Goal: Check status

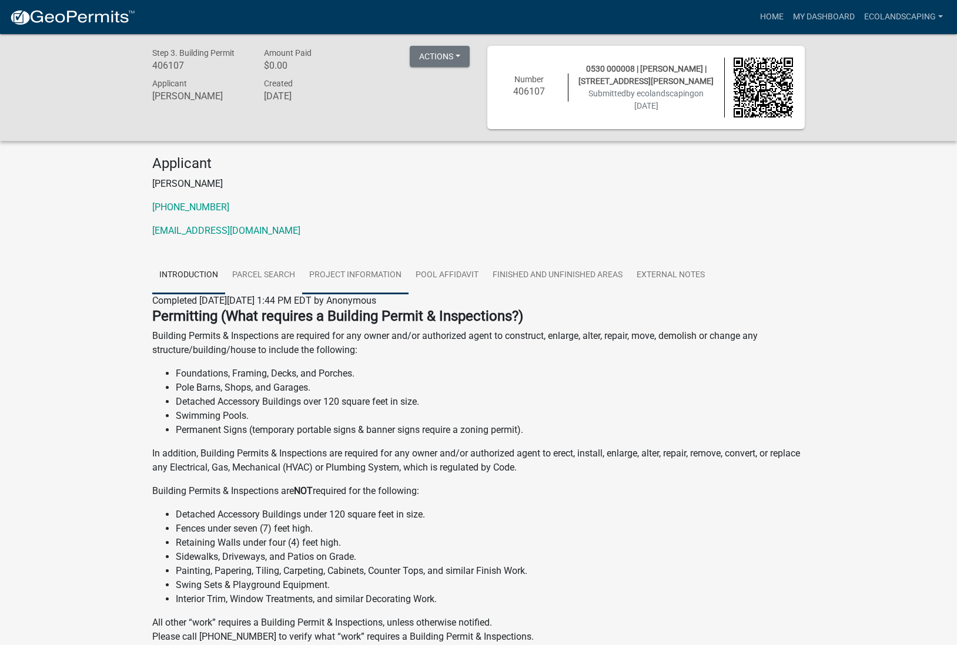
click at [370, 274] on link "Project Information" at bounding box center [355, 276] width 106 height 38
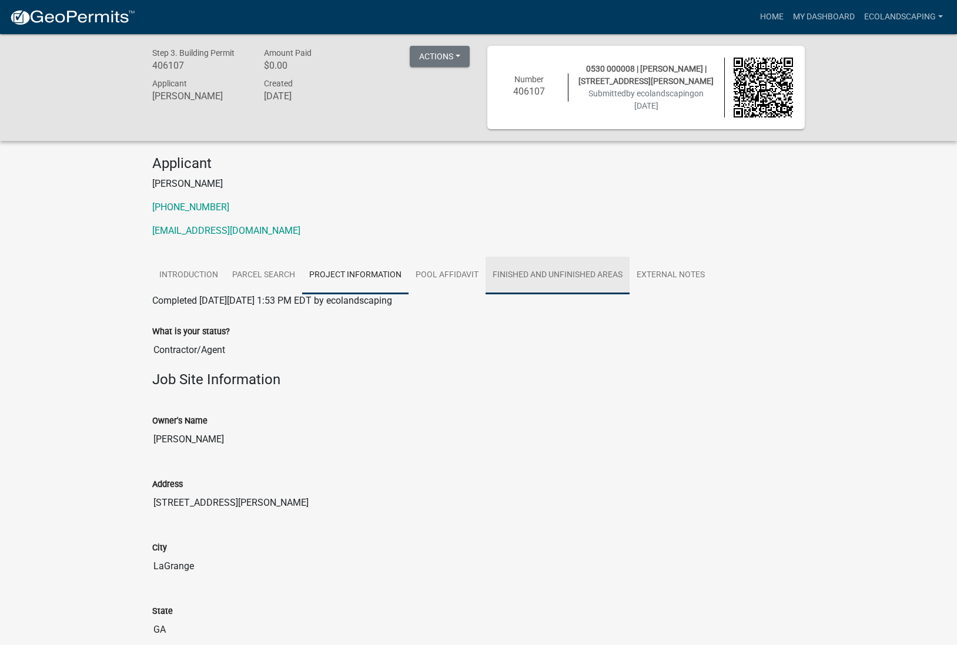
click at [572, 279] on link "Finished and Unfinished Areas" at bounding box center [557, 276] width 144 height 38
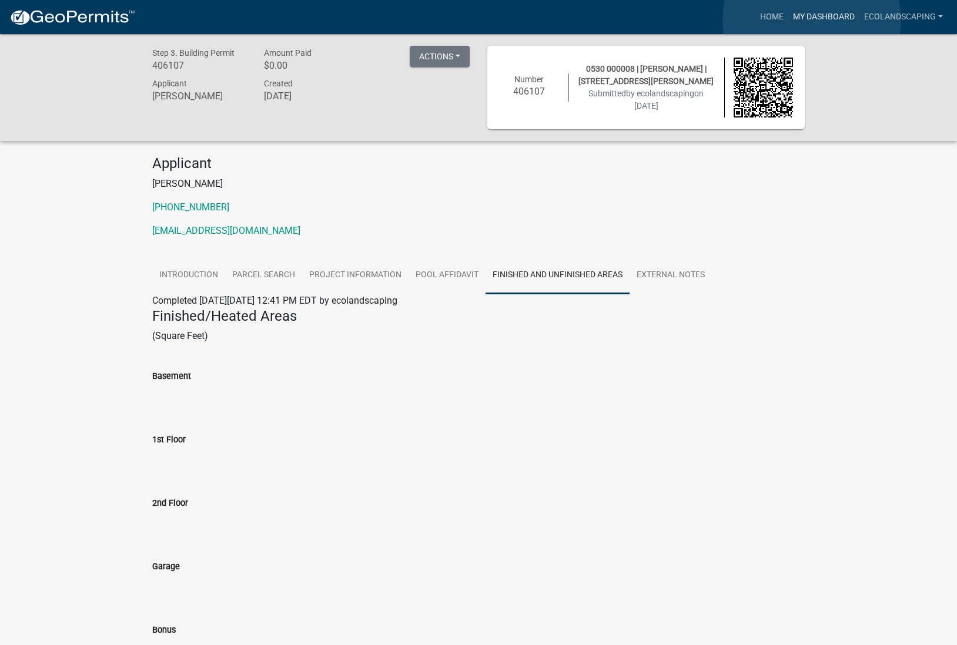
click at [811, 20] on link "My Dashboard" at bounding box center [823, 17] width 71 height 22
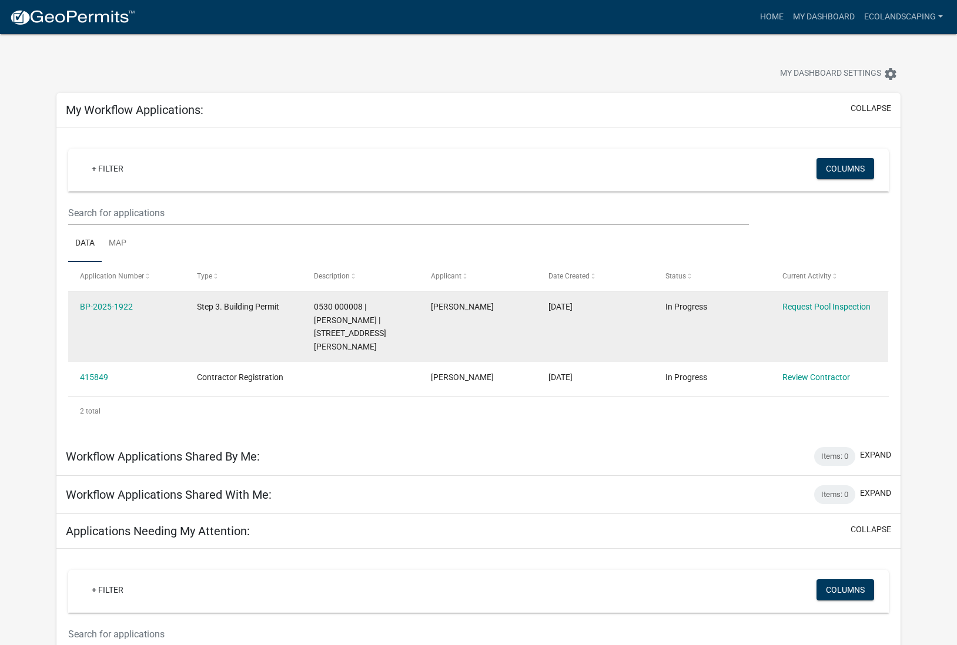
click at [294, 320] on datatable-body-cell "Step 3. Building Permit" at bounding box center [244, 326] width 117 height 71
click at [751, 316] on datatable-body-cell "In Progress" at bounding box center [712, 326] width 117 height 71
click at [125, 307] on link "BP-2025-1922" at bounding box center [106, 306] width 53 height 9
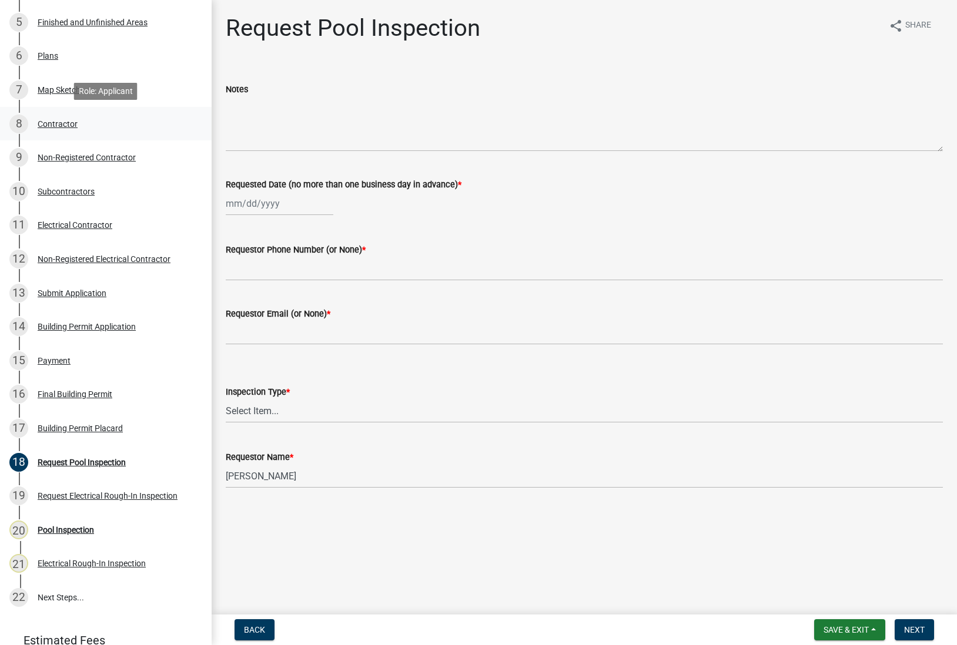
scroll to position [350, 0]
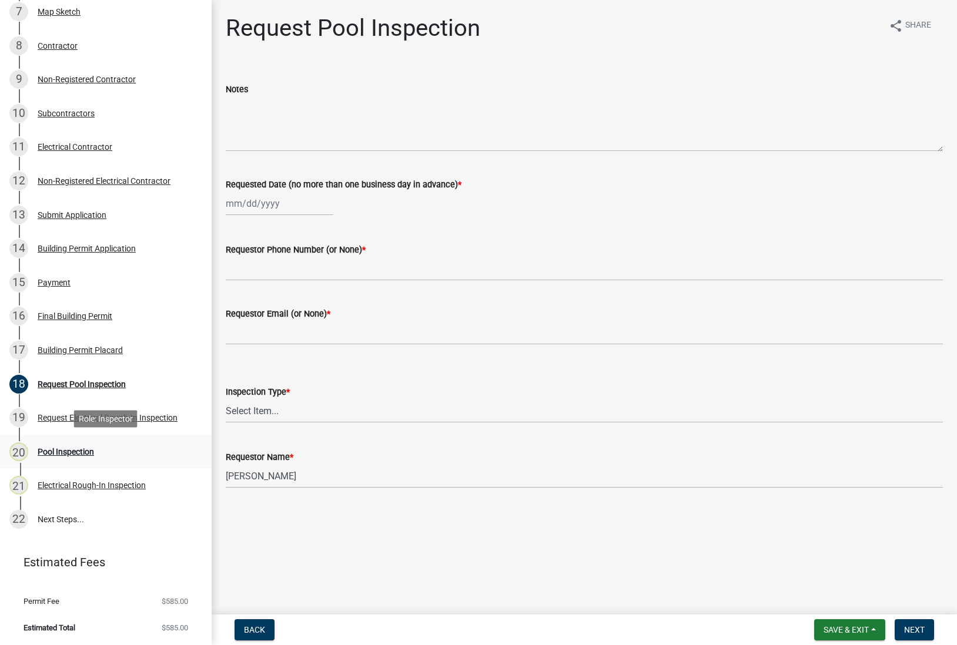
click at [74, 454] on div "Pool Inspection" at bounding box center [66, 452] width 56 height 8
click at [49, 450] on div "Pool Inspection" at bounding box center [66, 452] width 56 height 8
click at [75, 448] on div "Pool Inspection" at bounding box center [66, 452] width 56 height 8
click at [74, 348] on div "Building Permit Placard" at bounding box center [80, 350] width 85 height 8
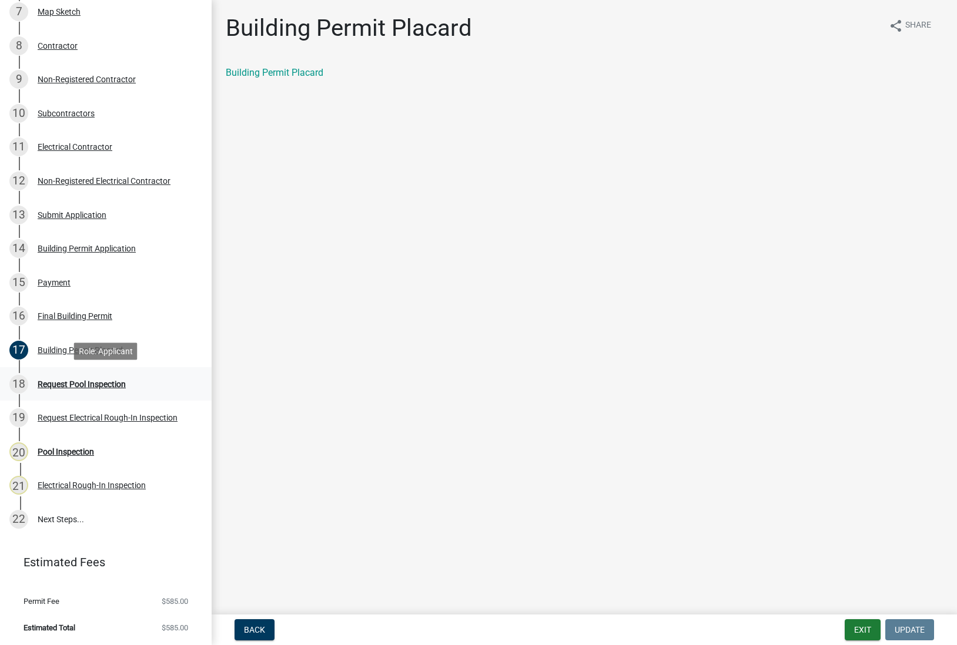
click at [76, 384] on div "Request Pool Inspection" at bounding box center [82, 384] width 88 height 8
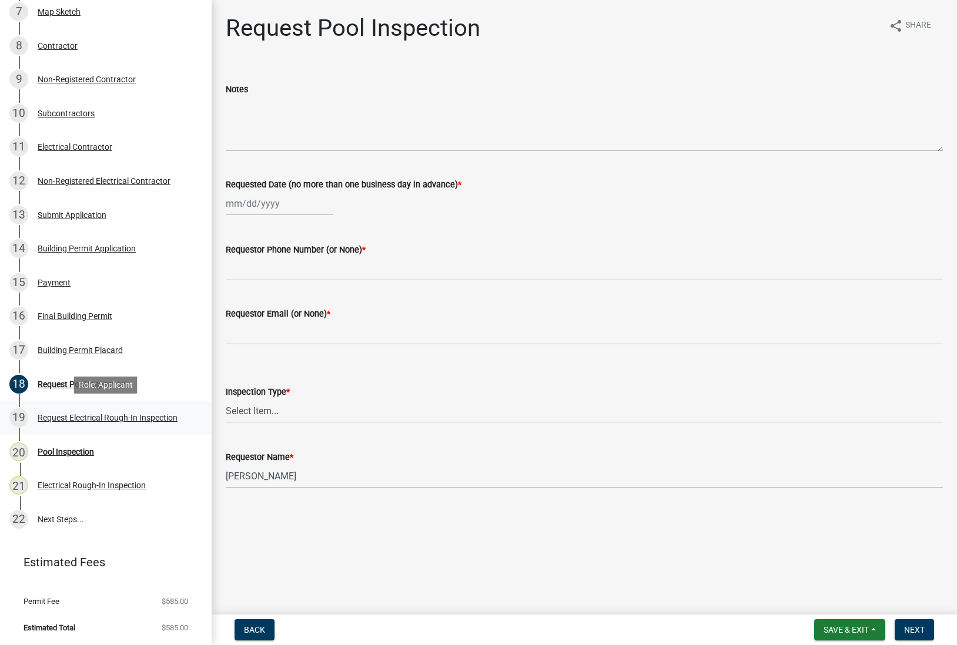
click at [87, 418] on div "Request Electrical Rough-In Inspection" at bounding box center [108, 418] width 140 height 8
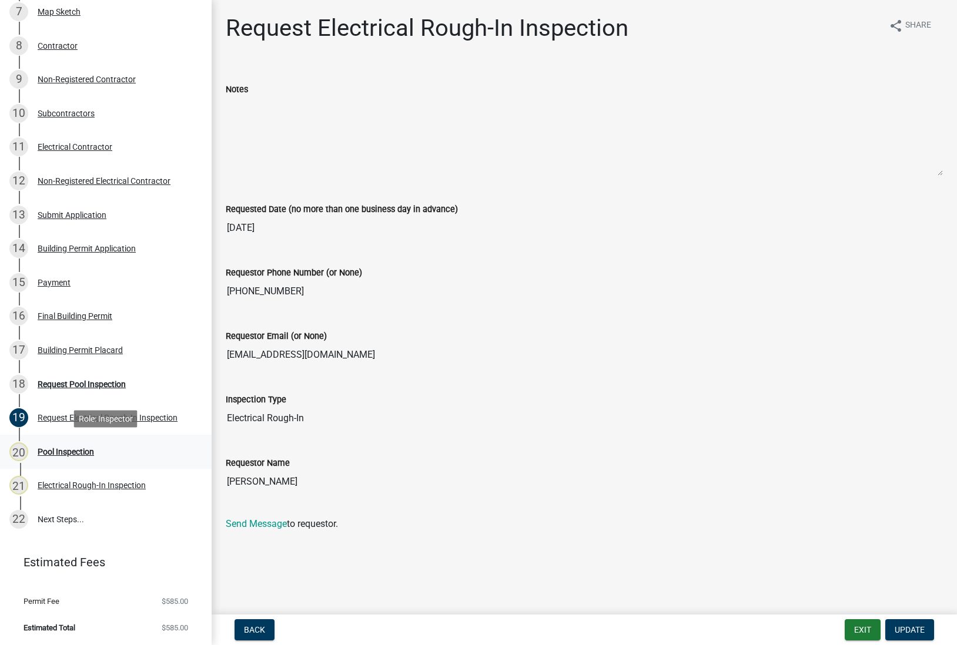
click at [79, 454] on div "Pool Inspection" at bounding box center [66, 452] width 56 height 8
click at [66, 451] on div "Pool Inspection" at bounding box center [66, 452] width 56 height 8
click at [71, 481] on div "Electrical Rough-In Inspection" at bounding box center [92, 485] width 108 height 8
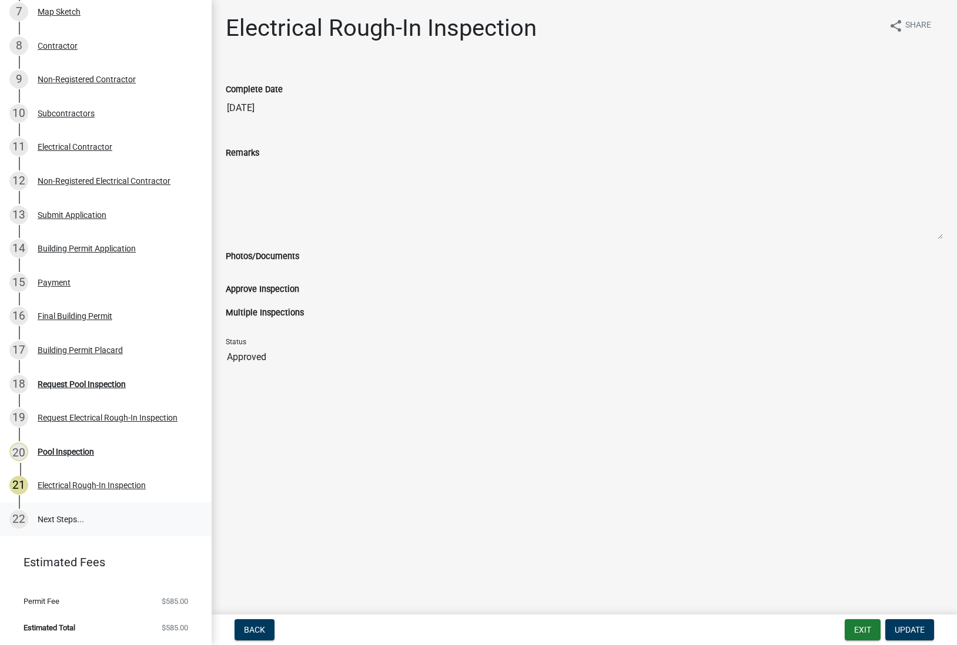
click at [69, 512] on link "22 Next Steps..." at bounding box center [106, 519] width 212 height 34
click at [62, 516] on link "22 Next Steps..." at bounding box center [106, 519] width 212 height 34
click at [863, 640] on nav "Back Exit Update" at bounding box center [584, 630] width 745 height 31
click at [863, 634] on button "Exit" at bounding box center [862, 629] width 36 height 21
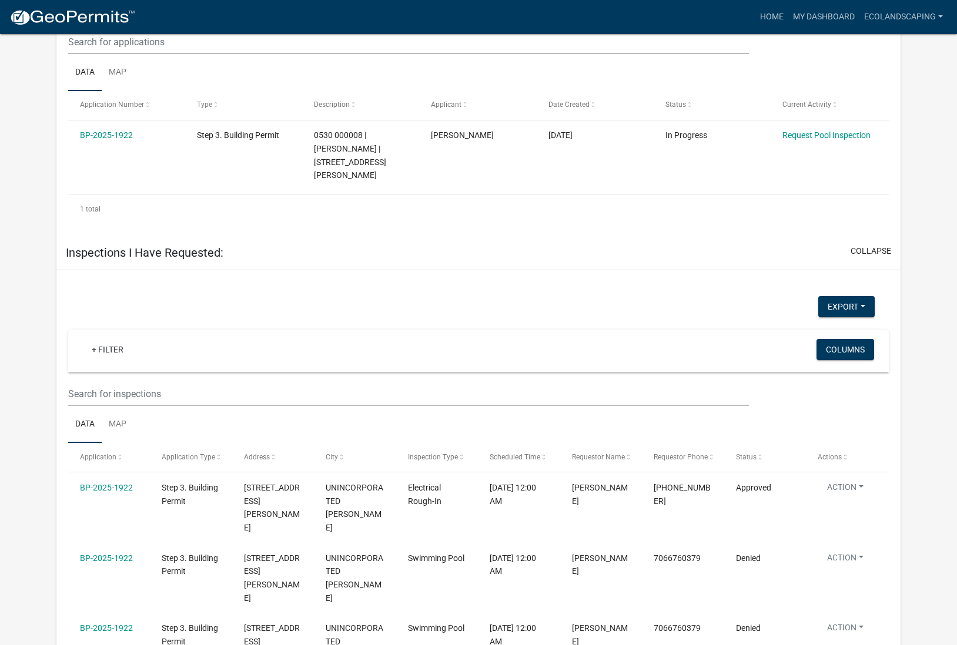
scroll to position [598, 0]
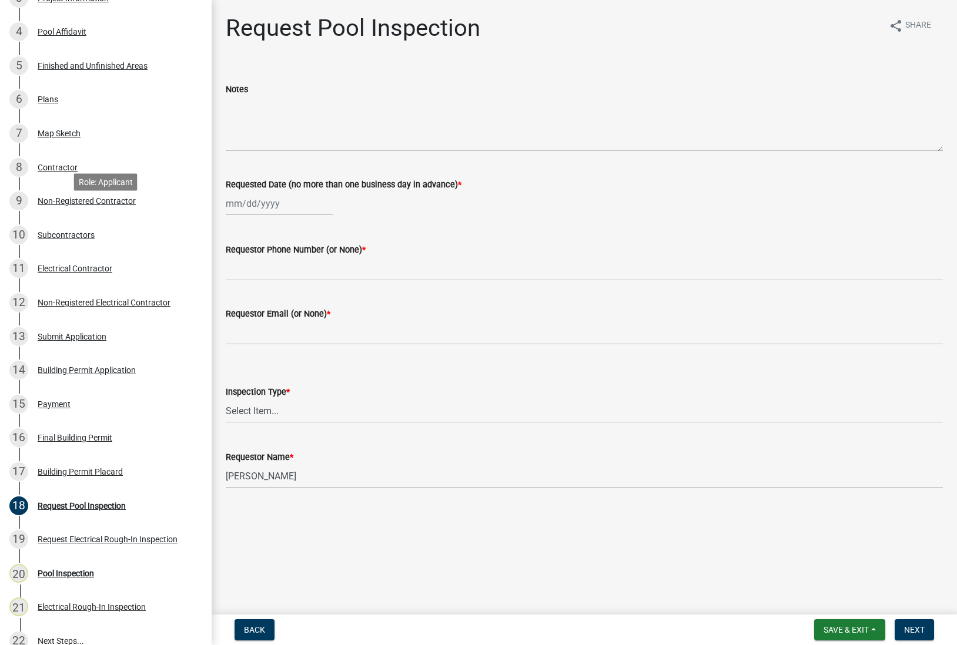
scroll to position [350, 0]
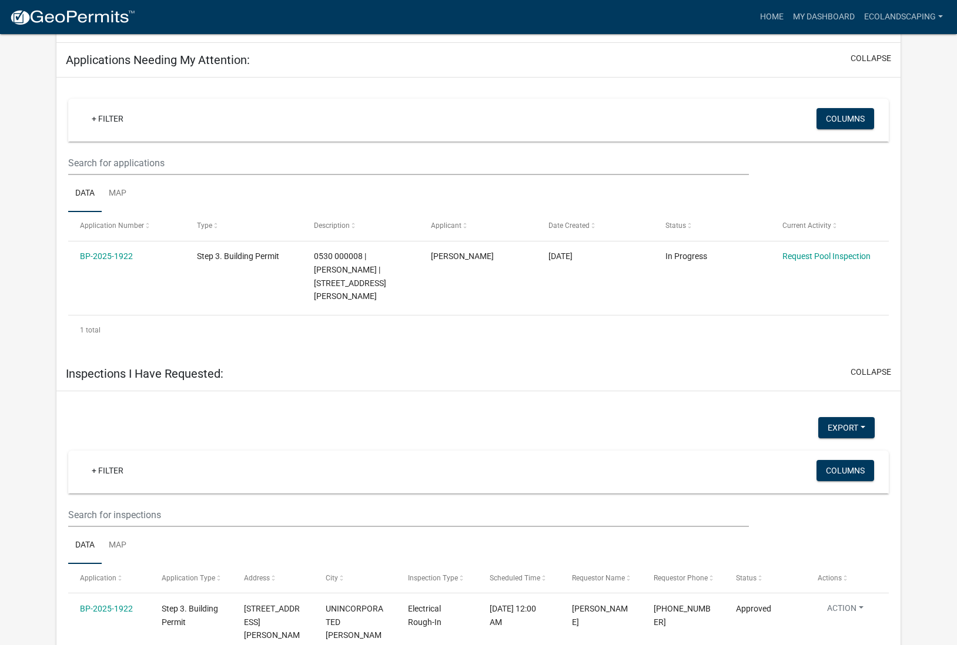
scroll to position [598, 0]
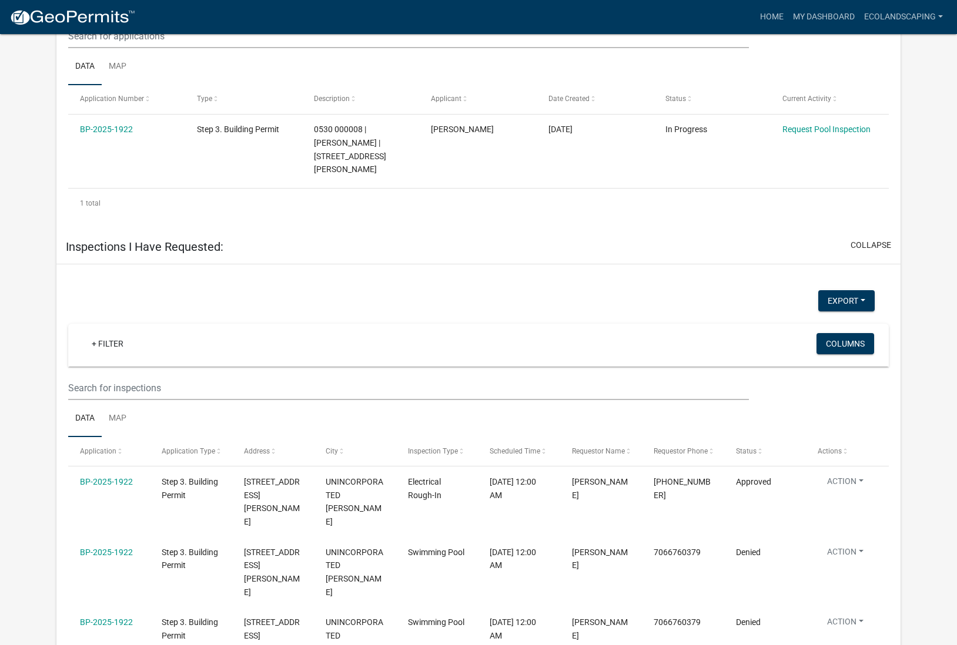
click at [848, 561] on button "Action" at bounding box center [844, 554] width 55 height 17
